Goal: Information Seeking & Learning: Learn about a topic

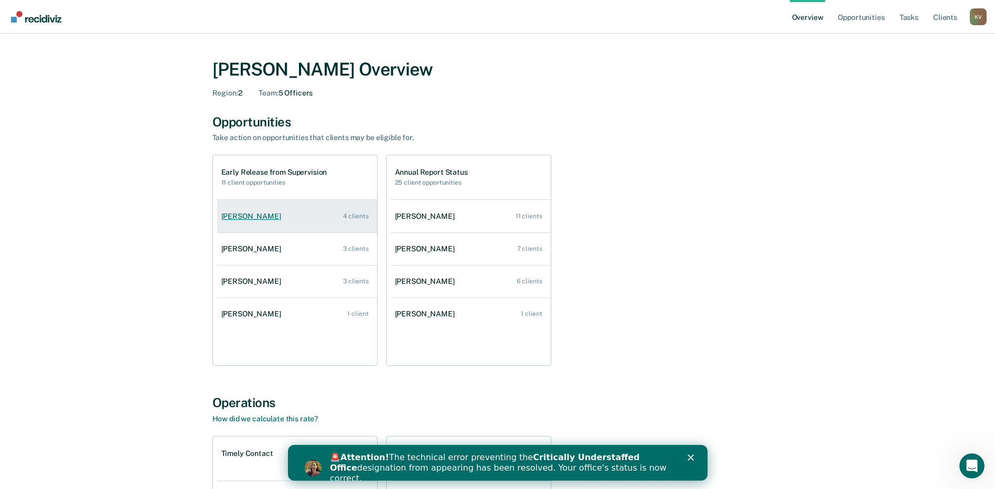
click at [264, 217] on div "[PERSON_NAME]" at bounding box center [253, 216] width 64 height 9
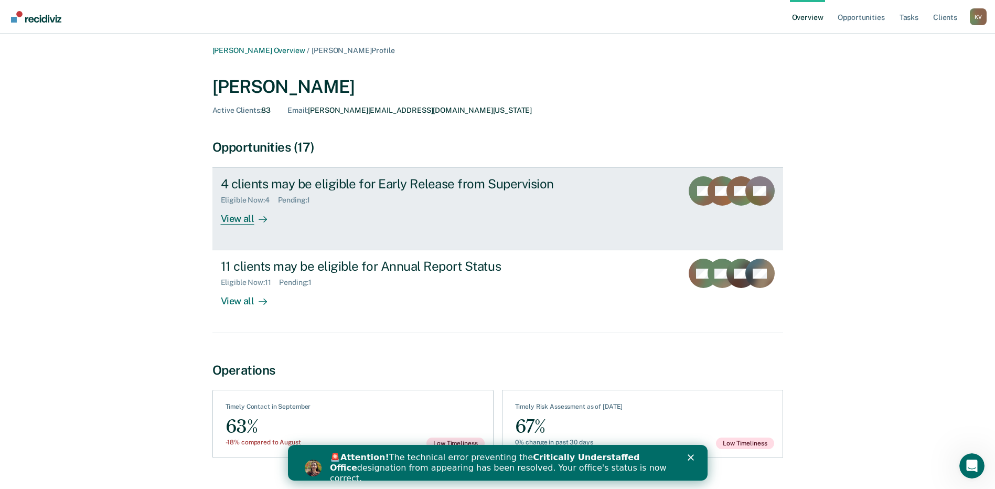
click at [237, 221] on div "View all" at bounding box center [250, 215] width 59 height 20
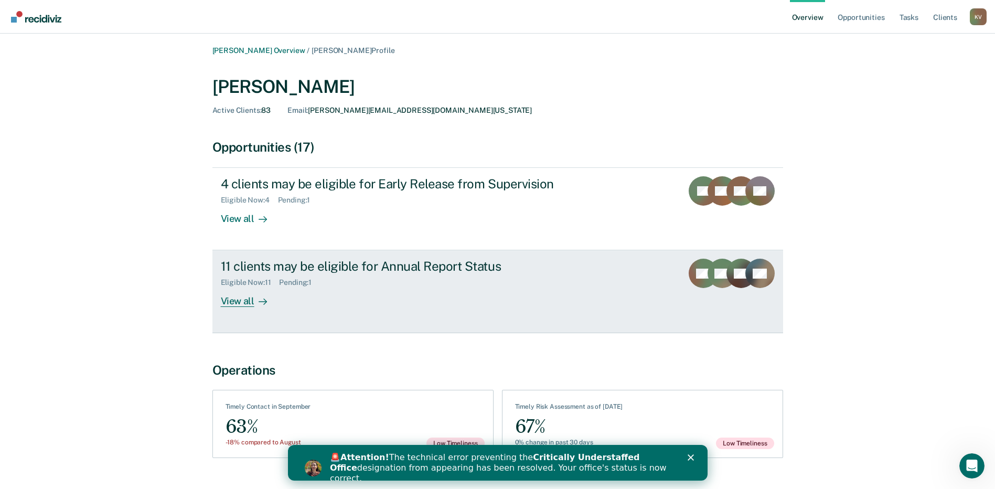
click at [596, 282] on div "11 clients may be eligible for Annual Report Status Eligible Now : 11 Pending :…" at bounding box center [417, 283] width 393 height 48
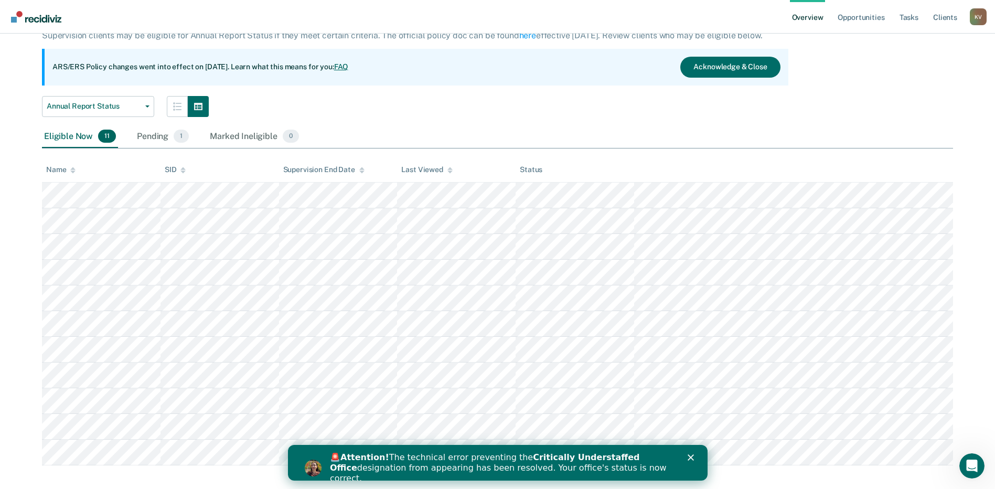
scroll to position [81, 0]
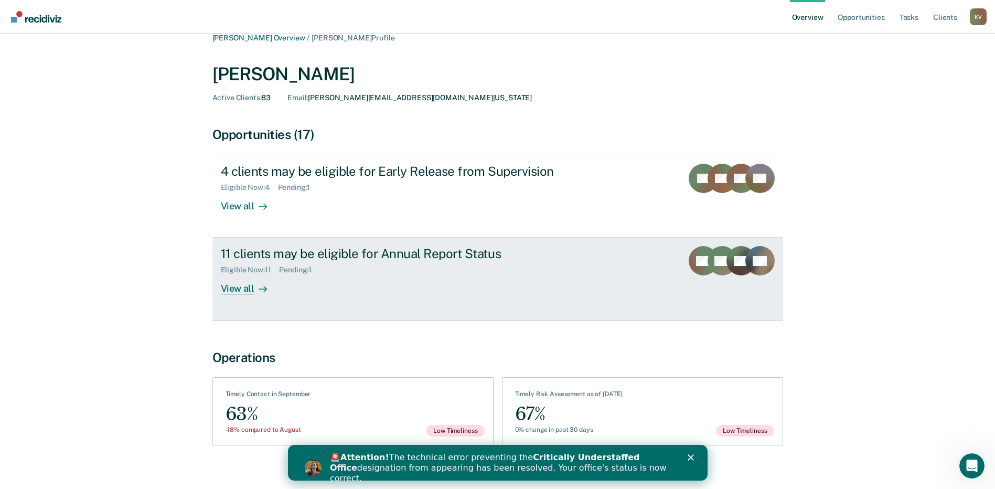
scroll to position [24, 0]
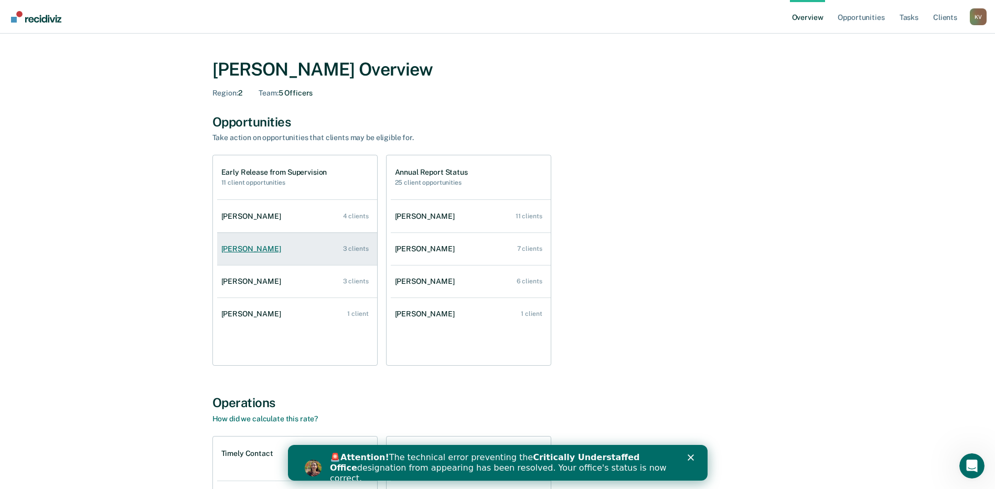
click at [238, 248] on div "[PERSON_NAME]" at bounding box center [253, 248] width 64 height 9
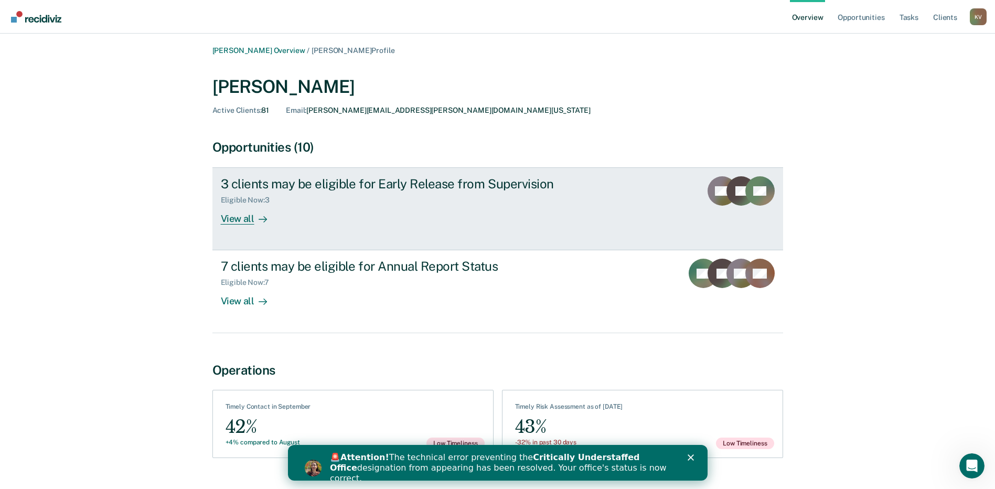
click at [246, 222] on div "View all" at bounding box center [250, 215] width 59 height 20
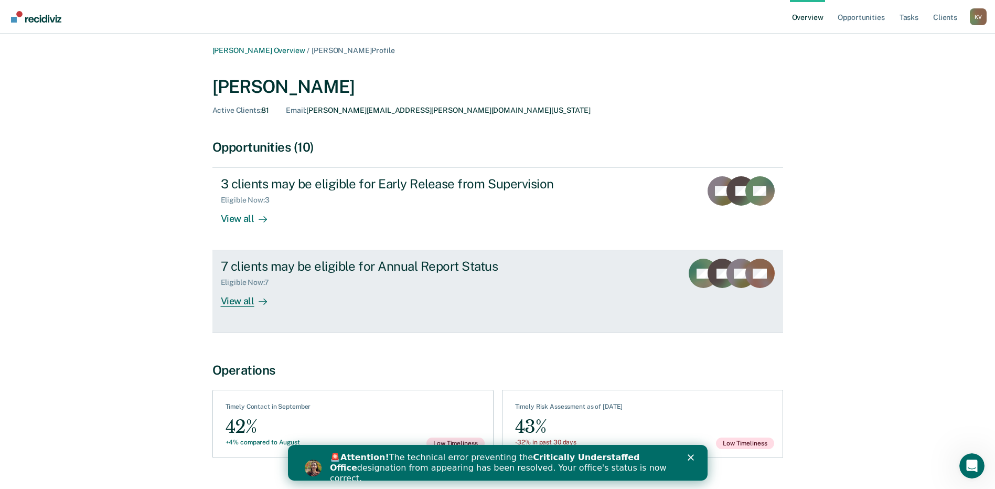
click at [240, 297] on div "View all" at bounding box center [250, 297] width 59 height 20
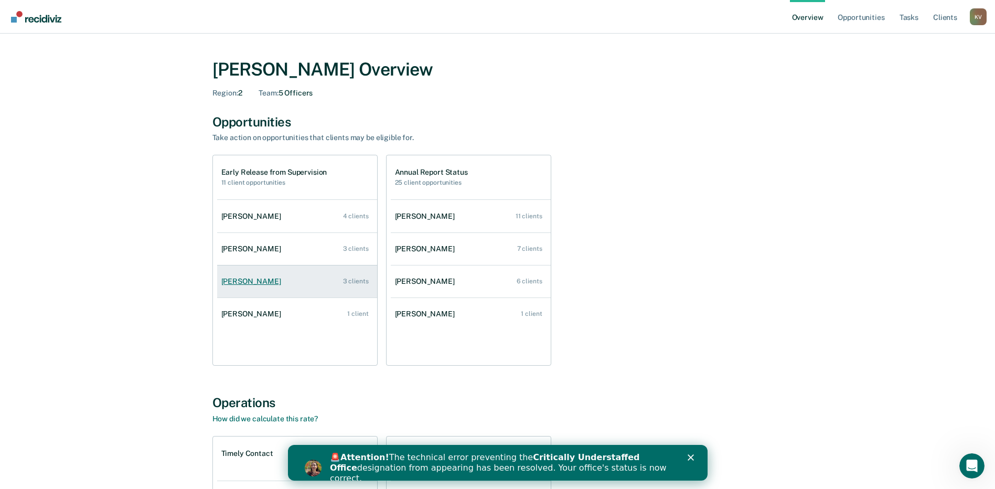
click at [262, 283] on div "[PERSON_NAME]" at bounding box center [253, 281] width 64 height 9
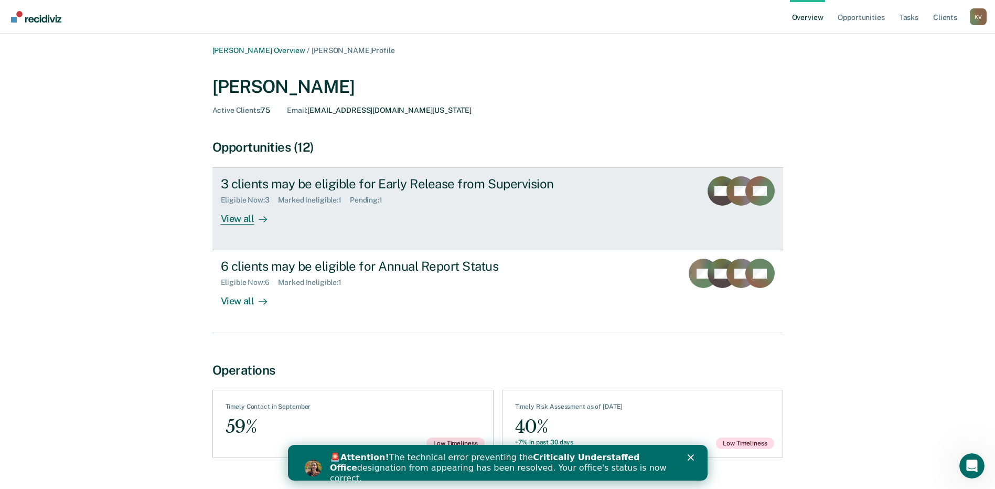
click at [259, 219] on icon at bounding box center [263, 219] width 8 height 8
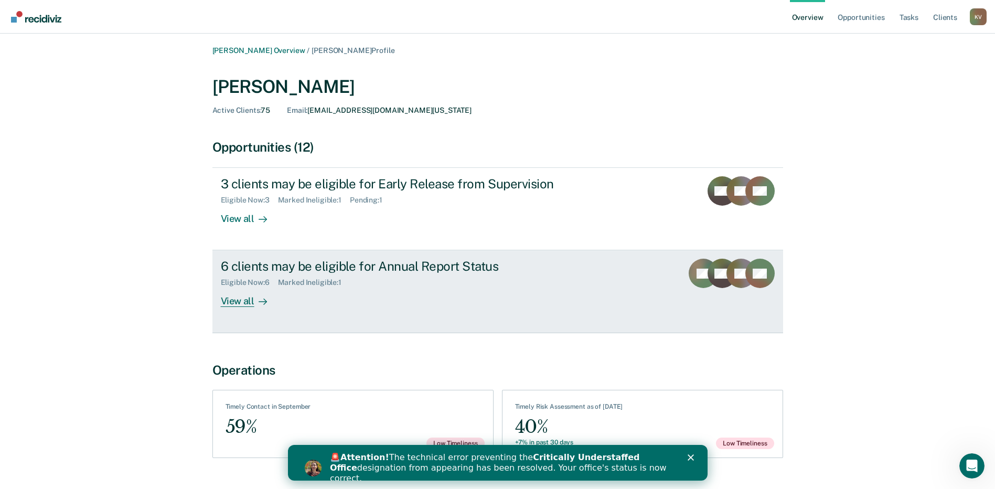
click at [245, 294] on div "View all" at bounding box center [250, 297] width 59 height 20
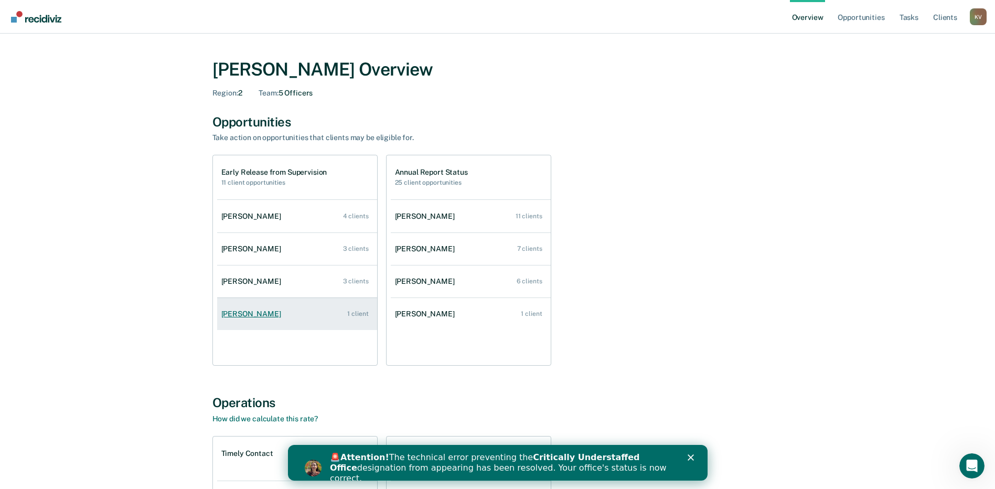
click at [243, 307] on link "[PERSON_NAME] 1 client" at bounding box center [297, 314] width 160 height 30
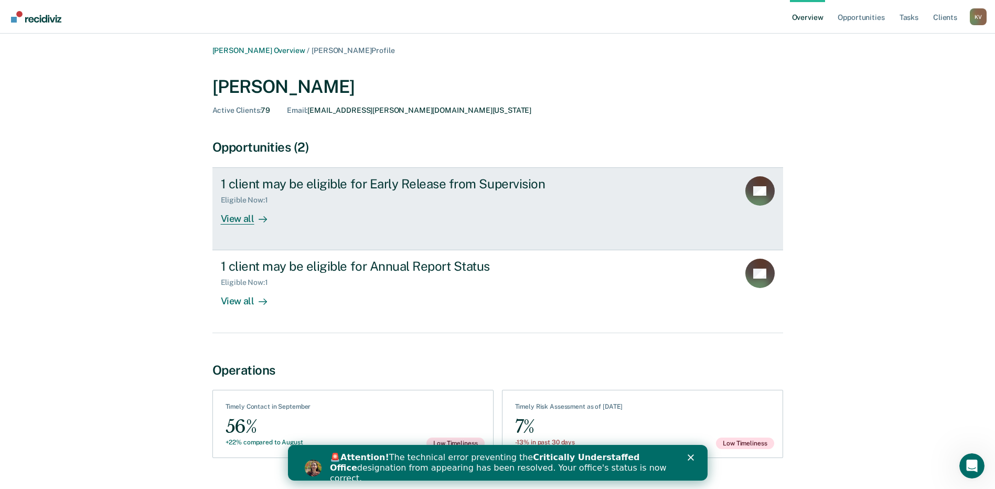
click at [252, 212] on div "View all" at bounding box center [250, 215] width 59 height 20
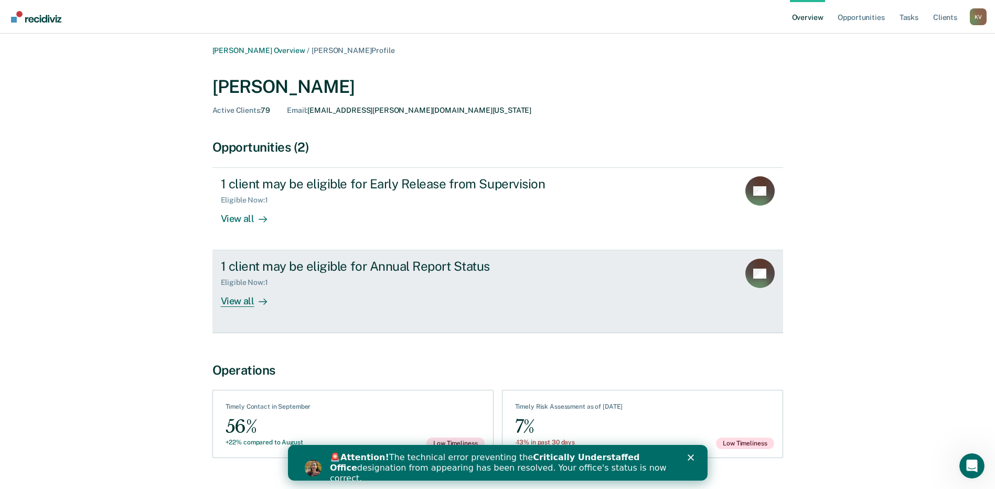
click at [244, 296] on div "View all" at bounding box center [250, 297] width 59 height 20
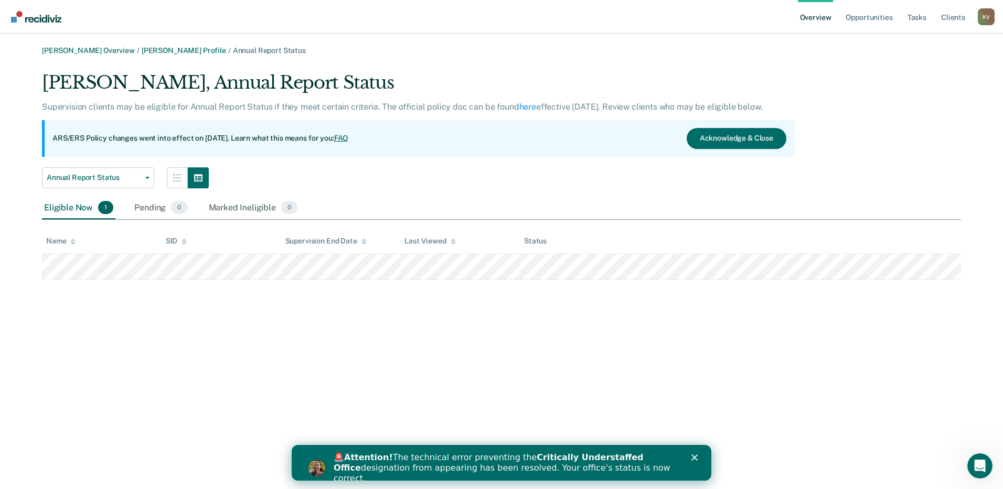
click at [578, 314] on div "[PERSON_NAME] Overview / [PERSON_NAME] Profile / Annual Report Status [PERSON_N…" at bounding box center [502, 250] width 978 height 409
